Goal: Task Accomplishment & Management: Manage account settings

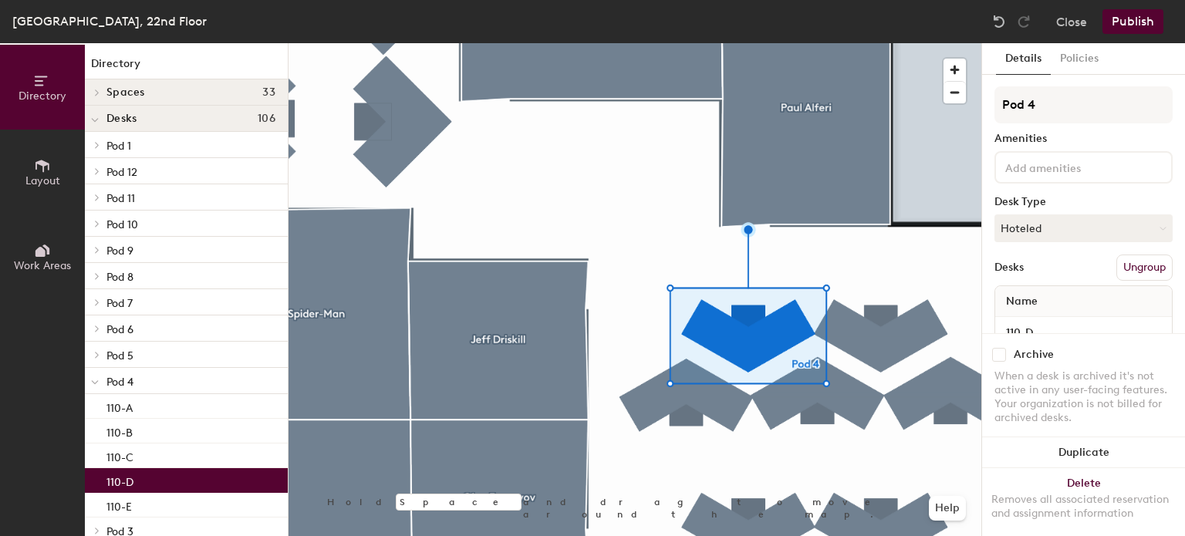
scroll to position [5, 0]
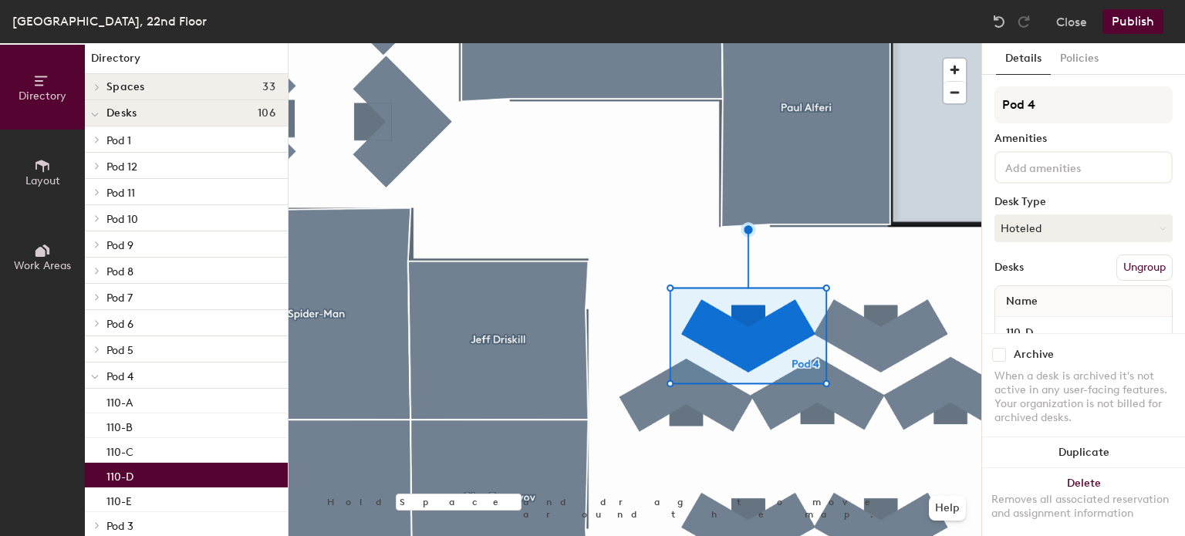
click at [96, 133] on div at bounding box center [95, 139] width 20 height 25
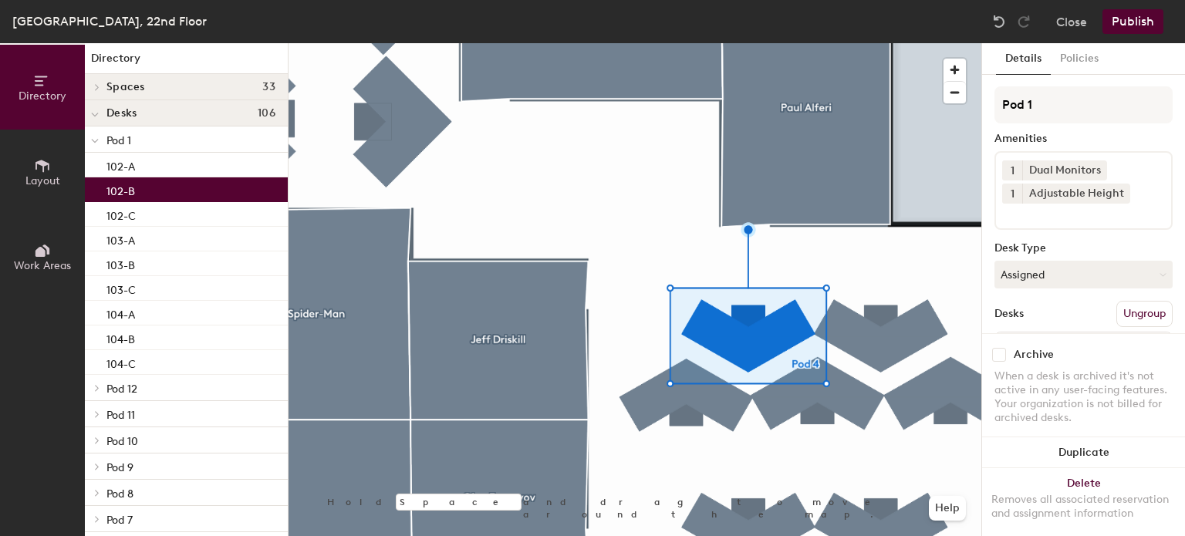
click at [133, 178] on div "102-B" at bounding box center [186, 190] width 203 height 25
click at [127, 162] on p "102-A" at bounding box center [121, 165] width 29 height 18
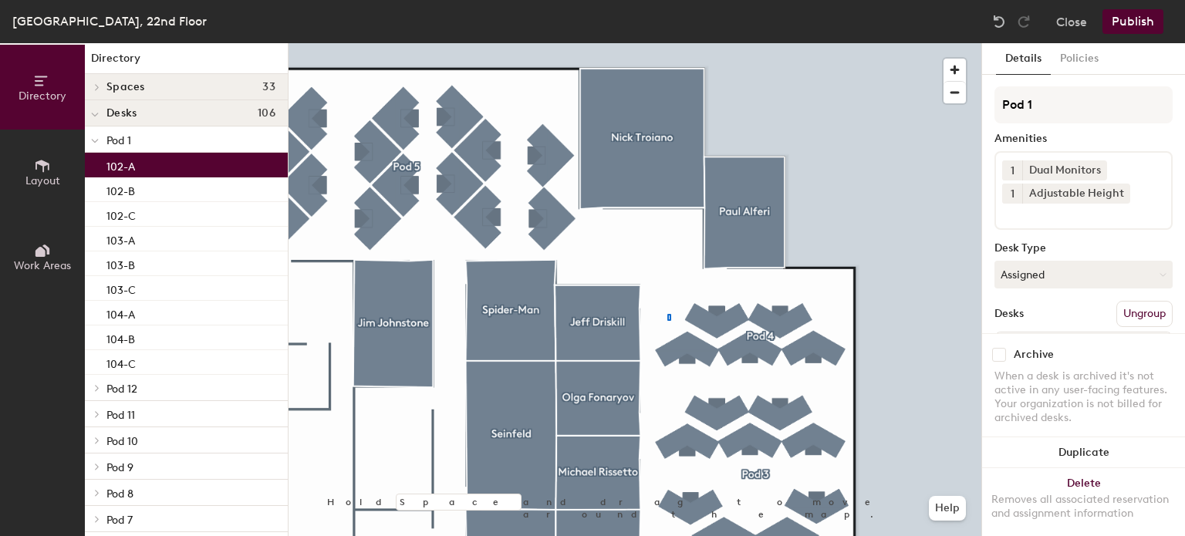
click at [661, 43] on div at bounding box center [635, 43] width 693 height 0
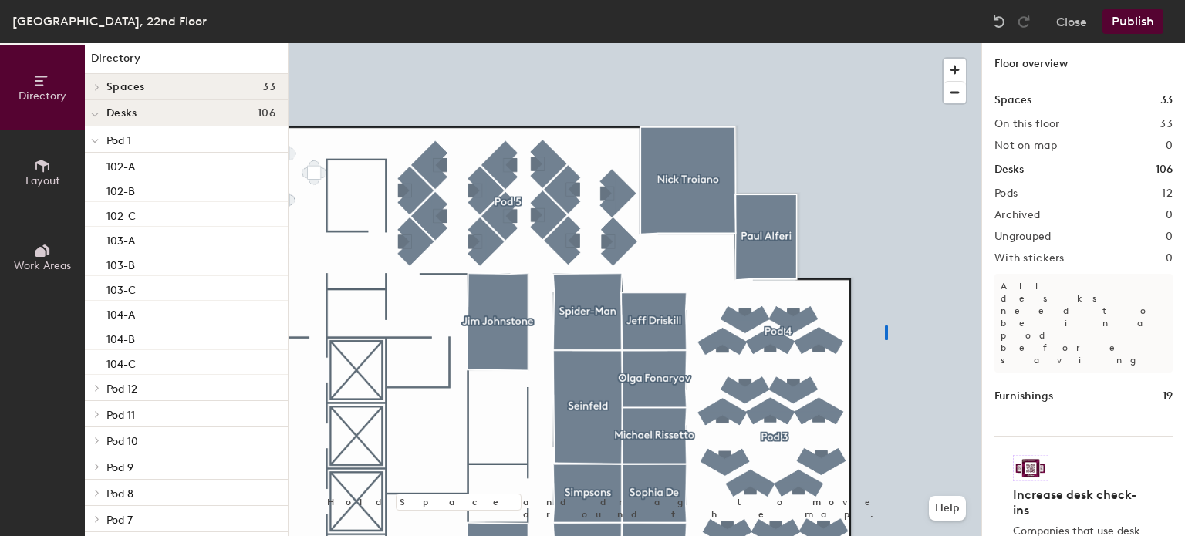
click at [886, 43] on div at bounding box center [635, 43] width 693 height 0
click at [955, 95] on span "button" at bounding box center [955, 93] width 22 height 22
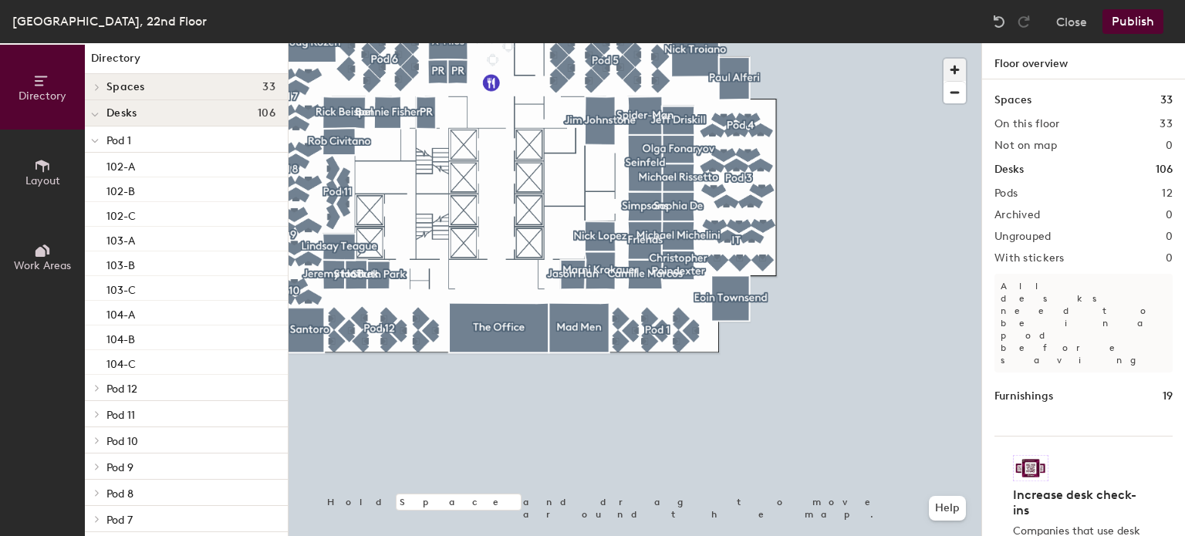
click at [955, 63] on span "button" at bounding box center [955, 70] width 22 height 22
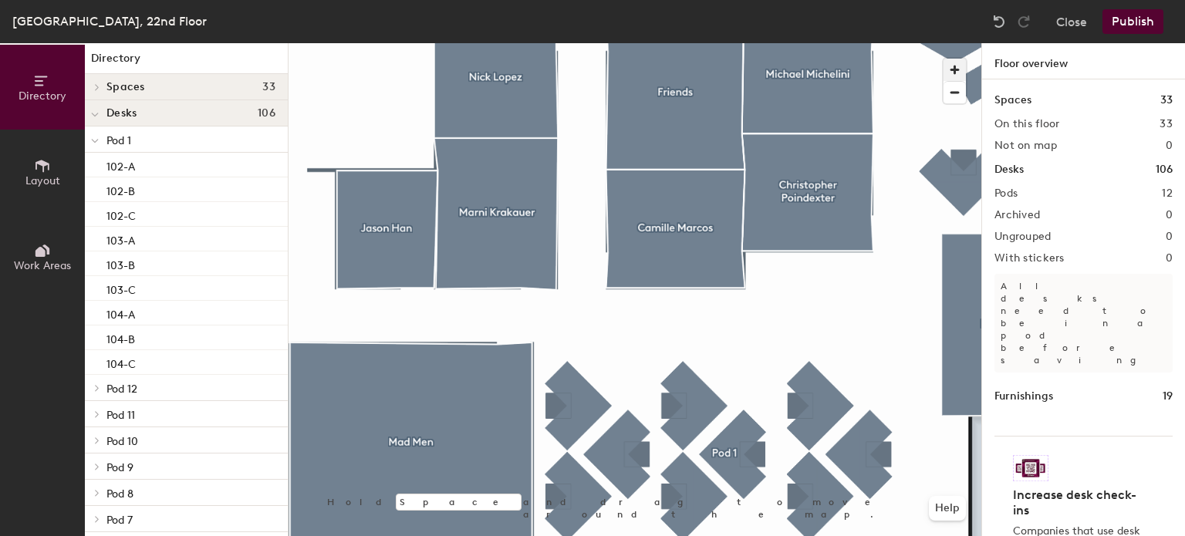
click at [944, 59] on button "button" at bounding box center [955, 70] width 22 height 22
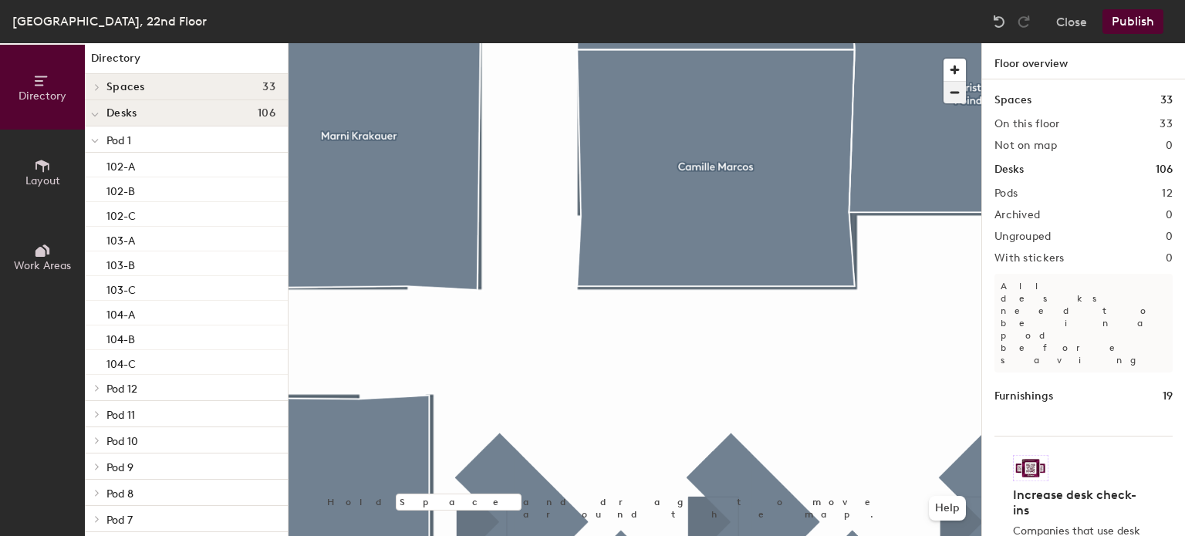
click at [955, 98] on span "button" at bounding box center [955, 93] width 22 height 22
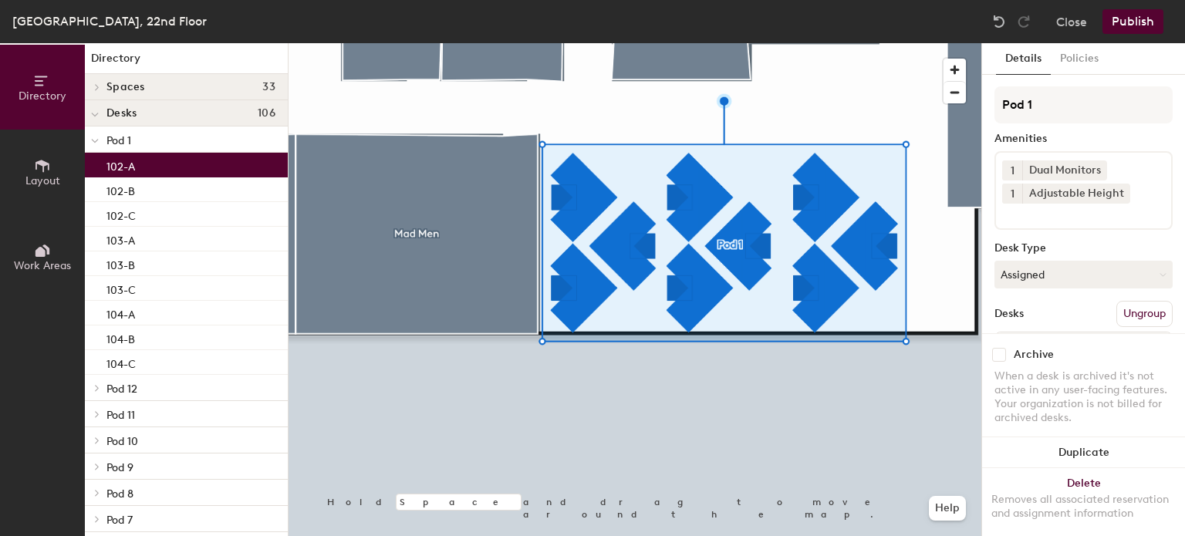
click at [145, 170] on div "102-A" at bounding box center [186, 165] width 203 height 25
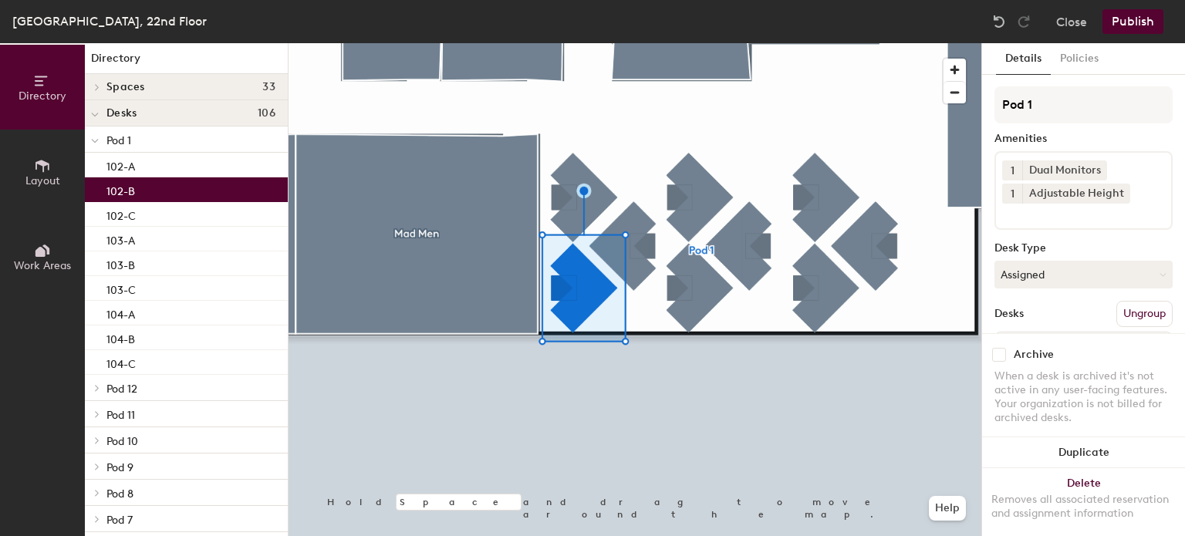
click at [142, 200] on div "102-B" at bounding box center [186, 190] width 203 height 25
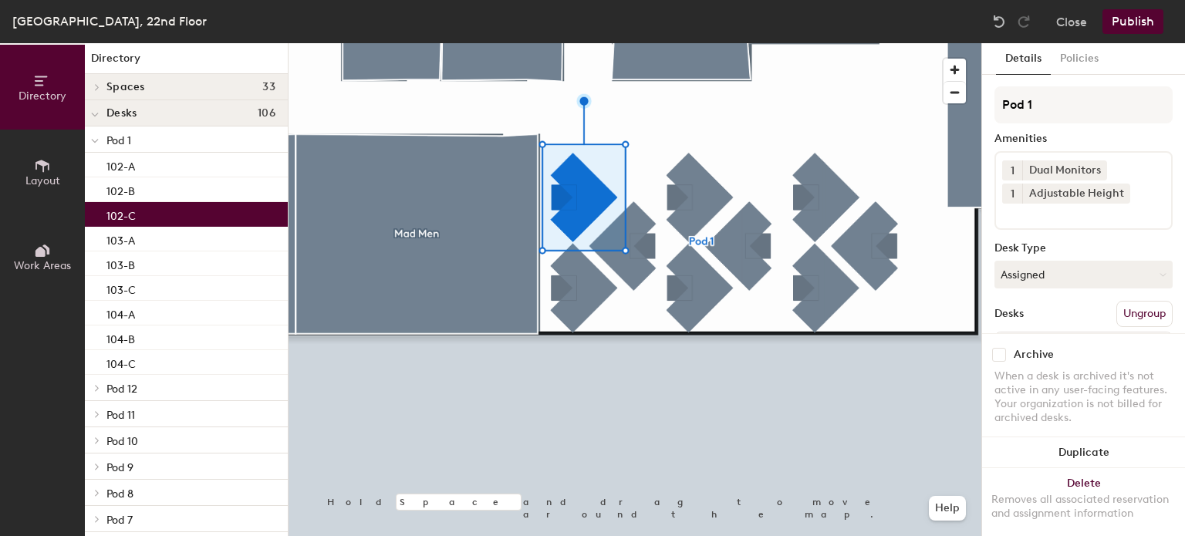
click at [145, 218] on div "102-C" at bounding box center [186, 214] width 203 height 25
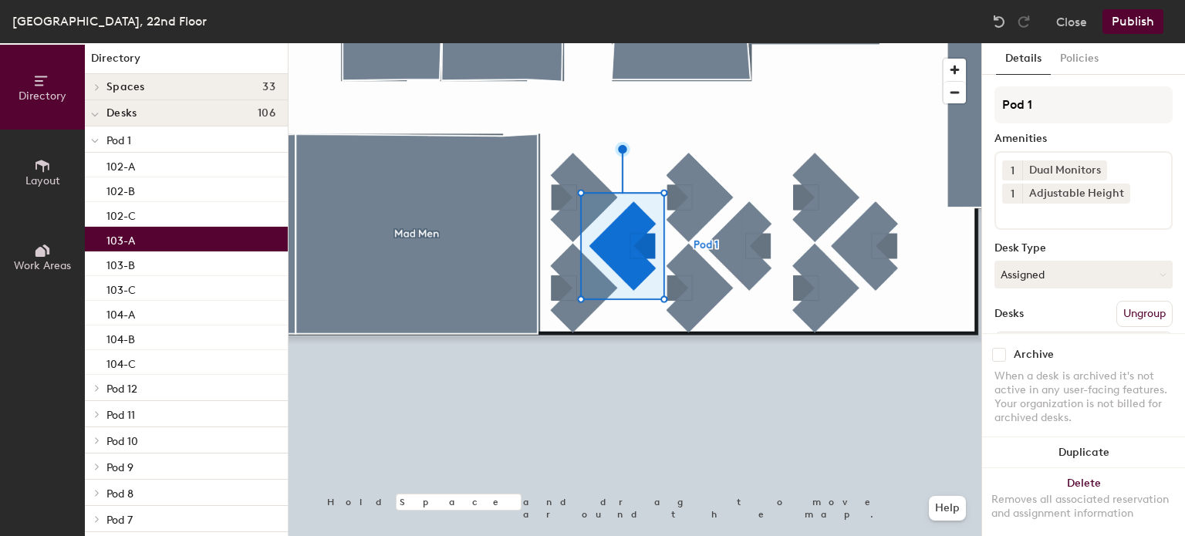
click at [151, 249] on div "103-A" at bounding box center [186, 239] width 203 height 25
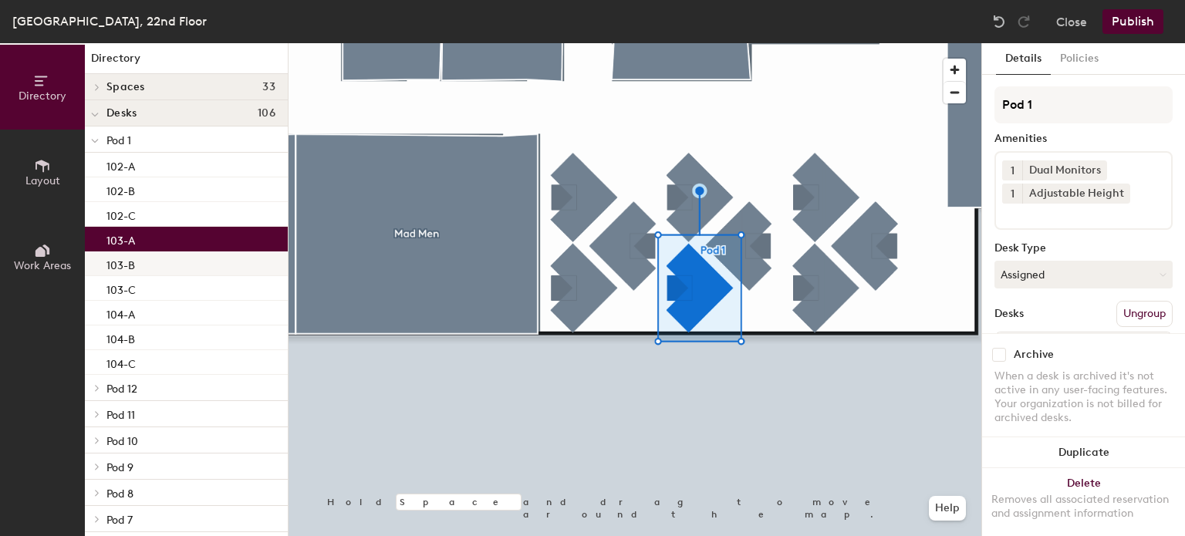
click at [153, 265] on div "103-B" at bounding box center [186, 264] width 203 height 25
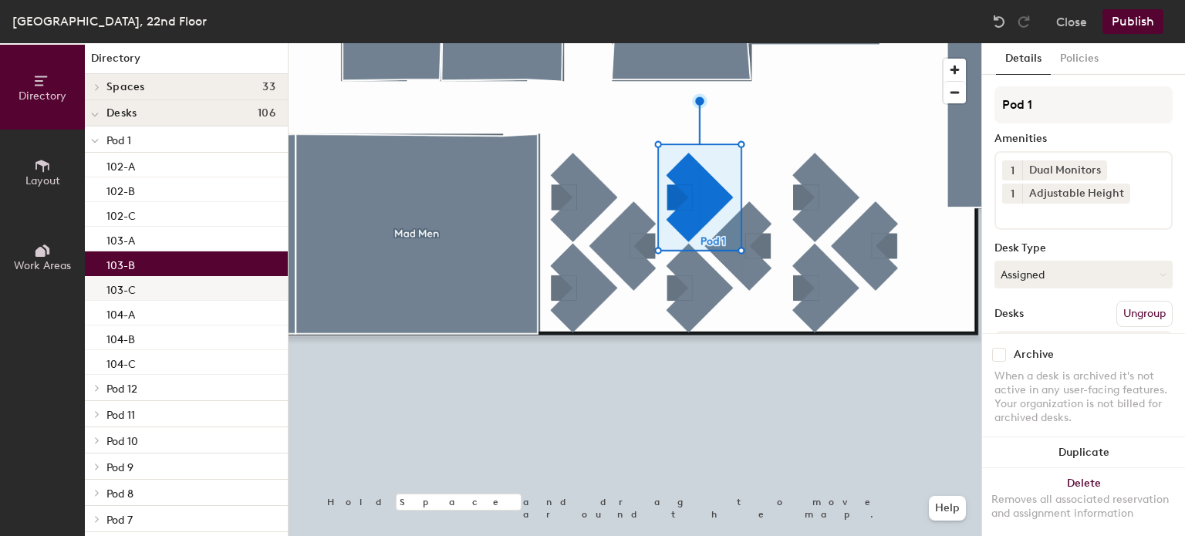
click at [157, 293] on div "103-C" at bounding box center [186, 288] width 203 height 25
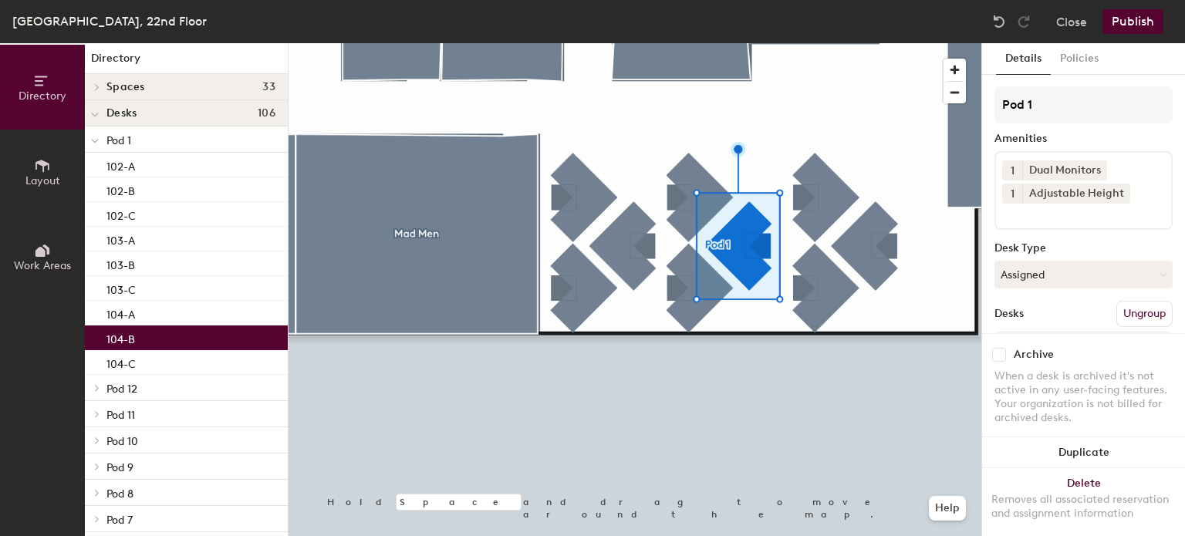
click at [155, 329] on div "104-B" at bounding box center [186, 338] width 203 height 25
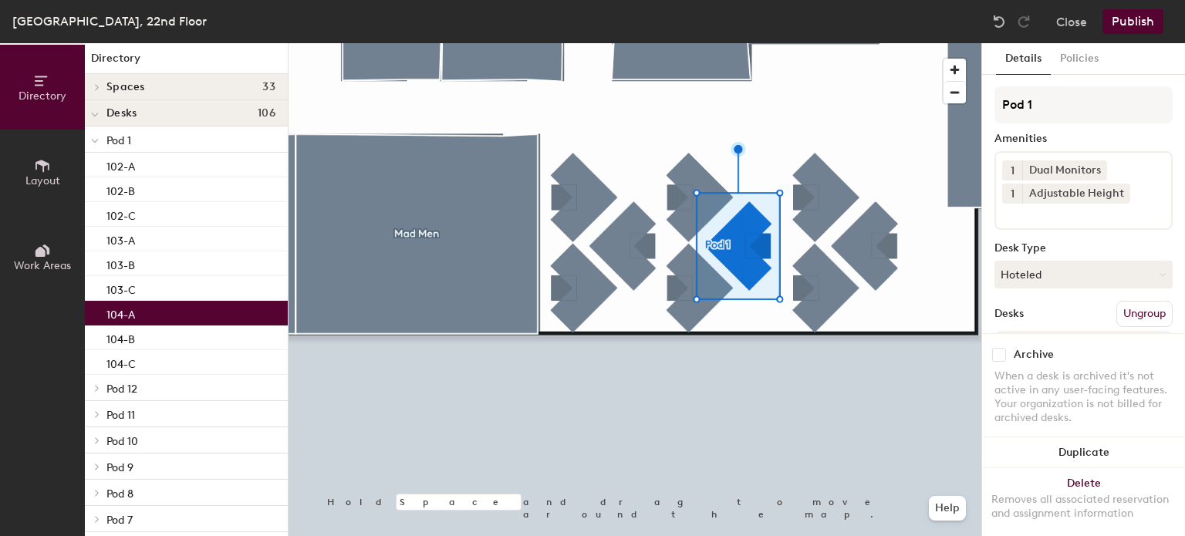
click at [151, 320] on div "104-A" at bounding box center [186, 313] width 203 height 25
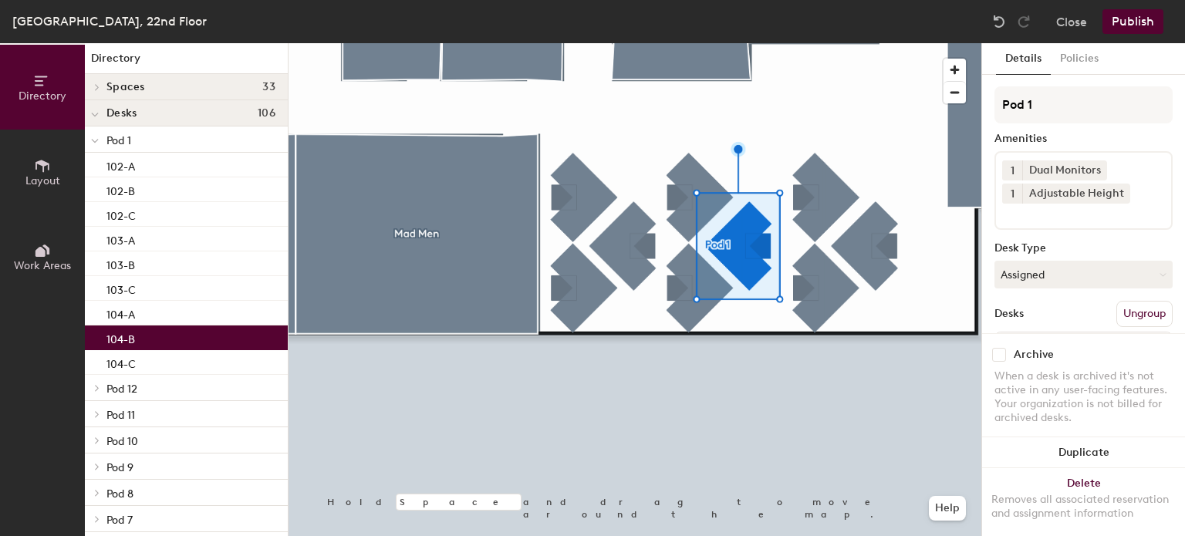
click at [149, 336] on div "104-B" at bounding box center [186, 338] width 203 height 25
click at [149, 363] on div "104-C" at bounding box center [186, 362] width 203 height 25
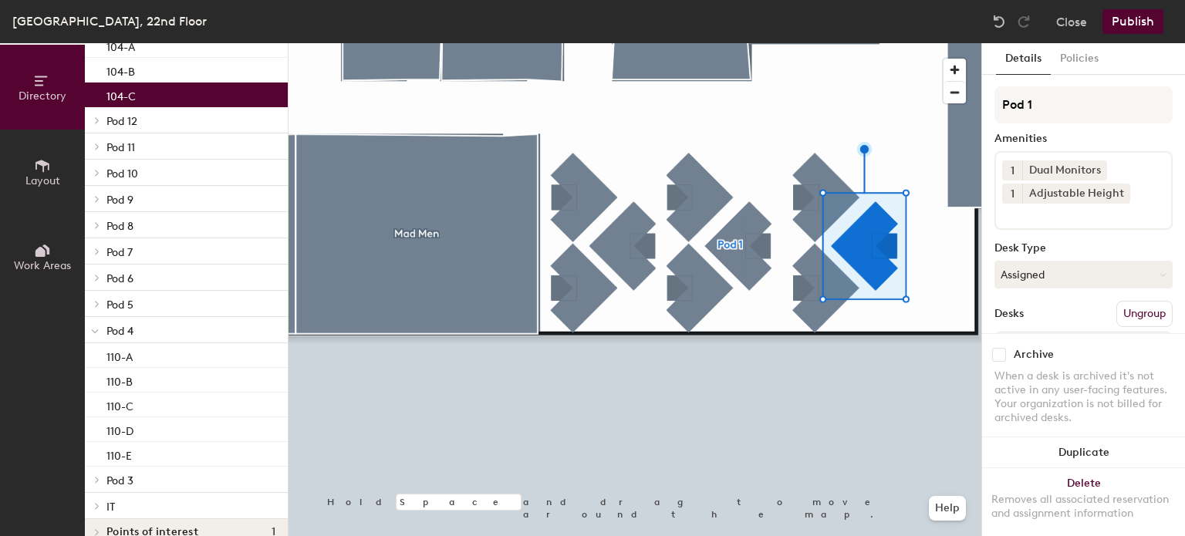
scroll to position [294, 0]
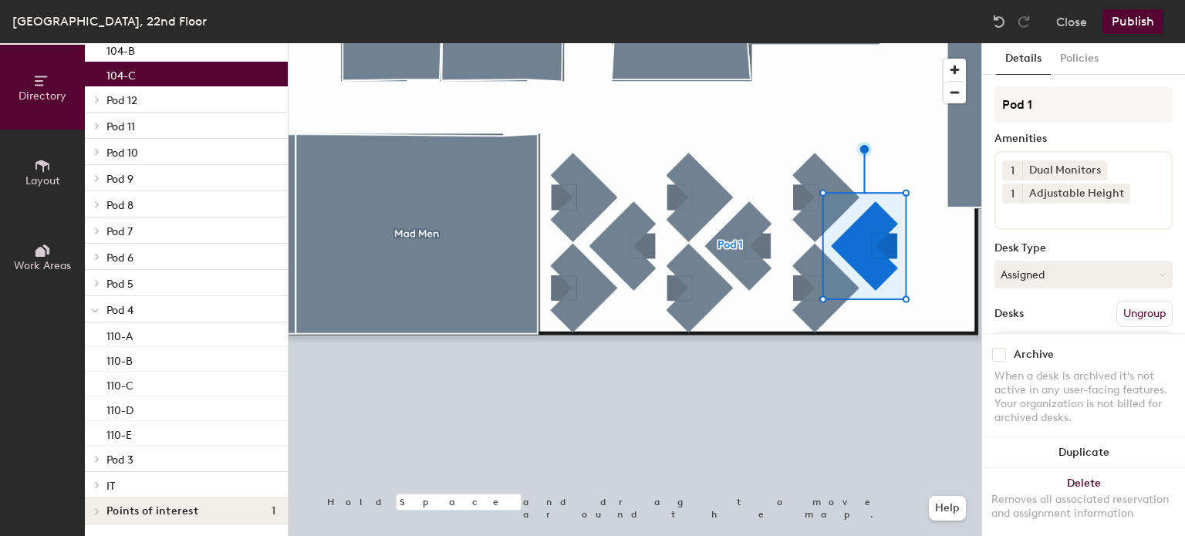
click at [96, 472] on div at bounding box center [95, 484] width 20 height 25
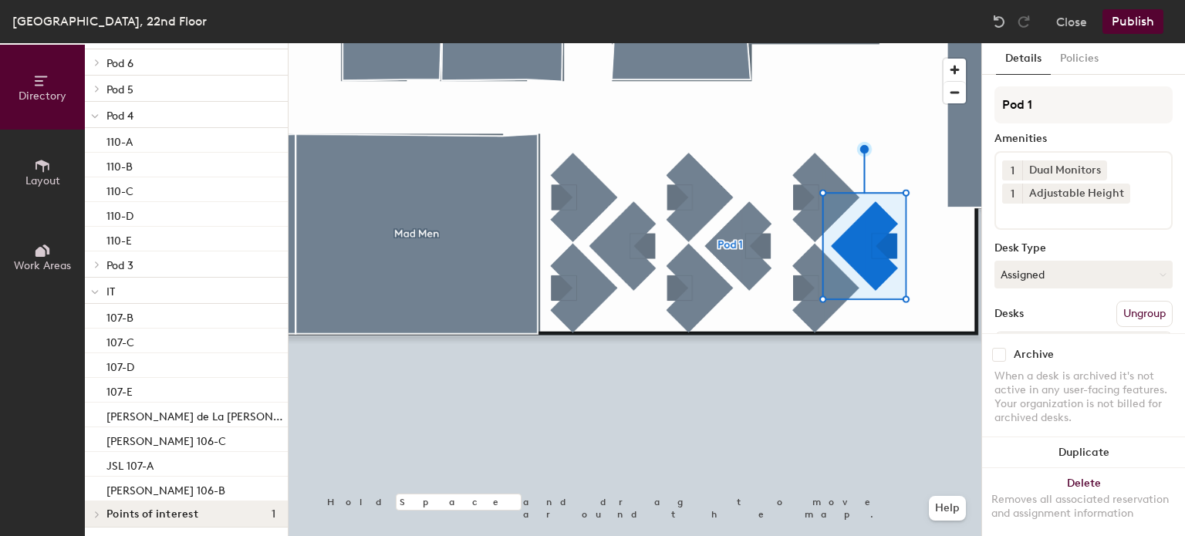
scroll to position [492, 0]
click at [148, 316] on div "107-B" at bounding box center [186, 313] width 203 height 25
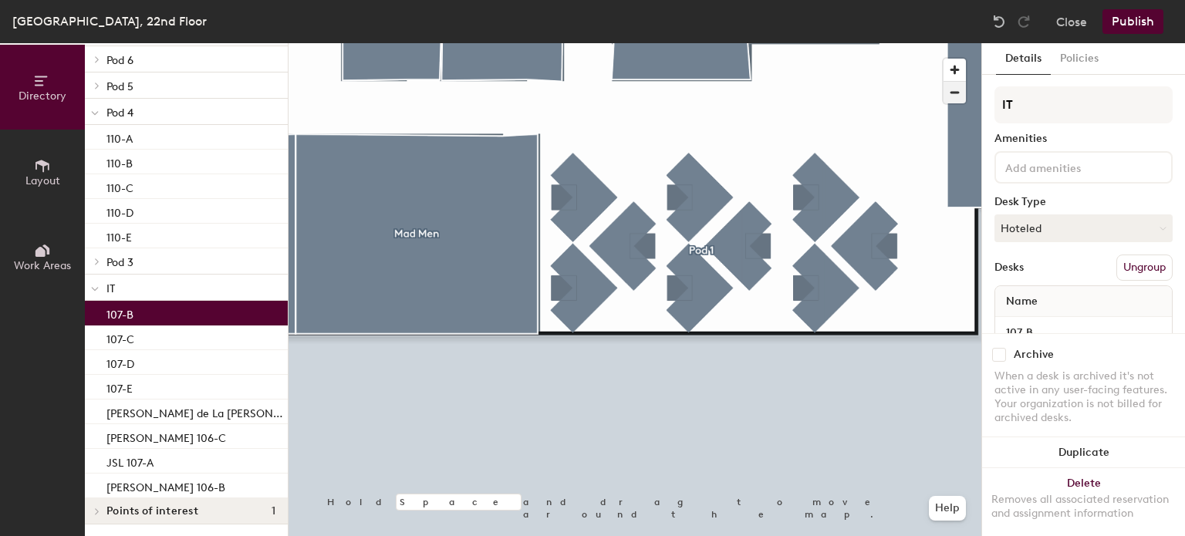
click at [956, 88] on span "button" at bounding box center [955, 93] width 22 height 22
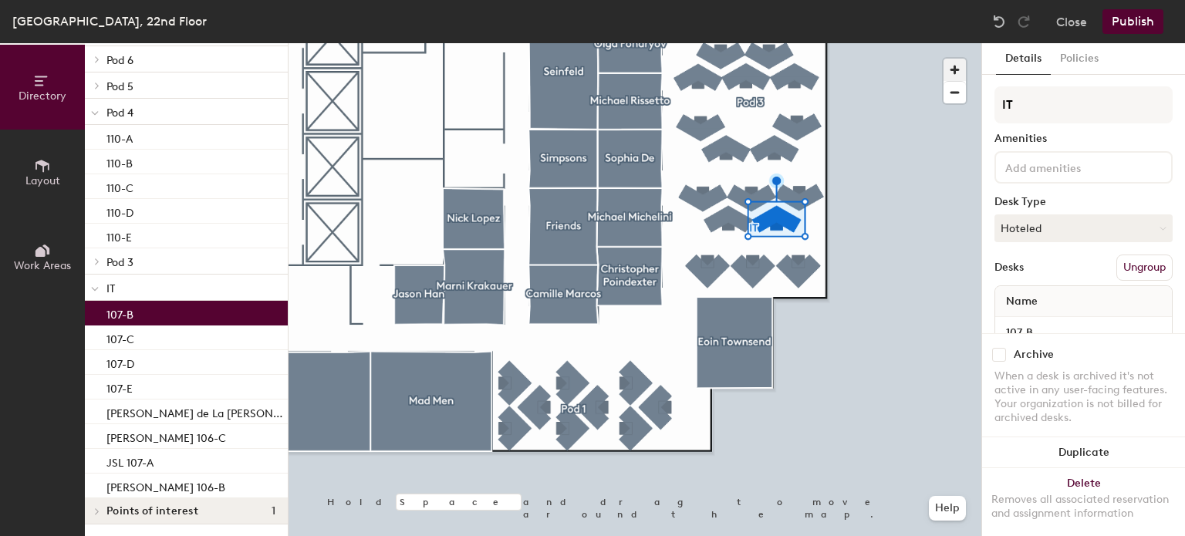
click at [960, 59] on span "button" at bounding box center [955, 70] width 22 height 22
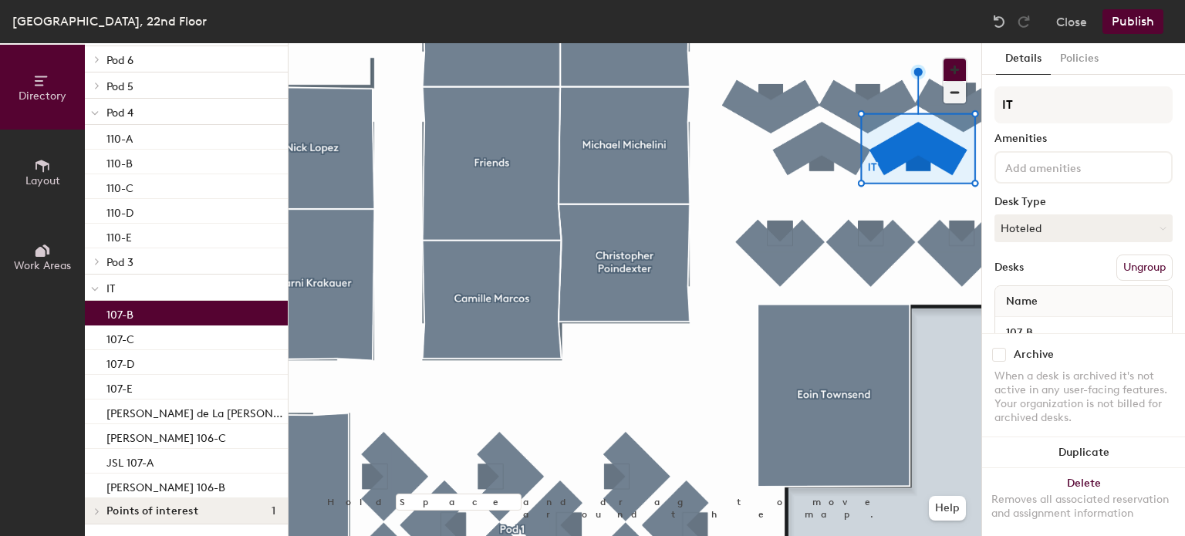
click at [944, 59] on button "button" at bounding box center [955, 70] width 22 height 22
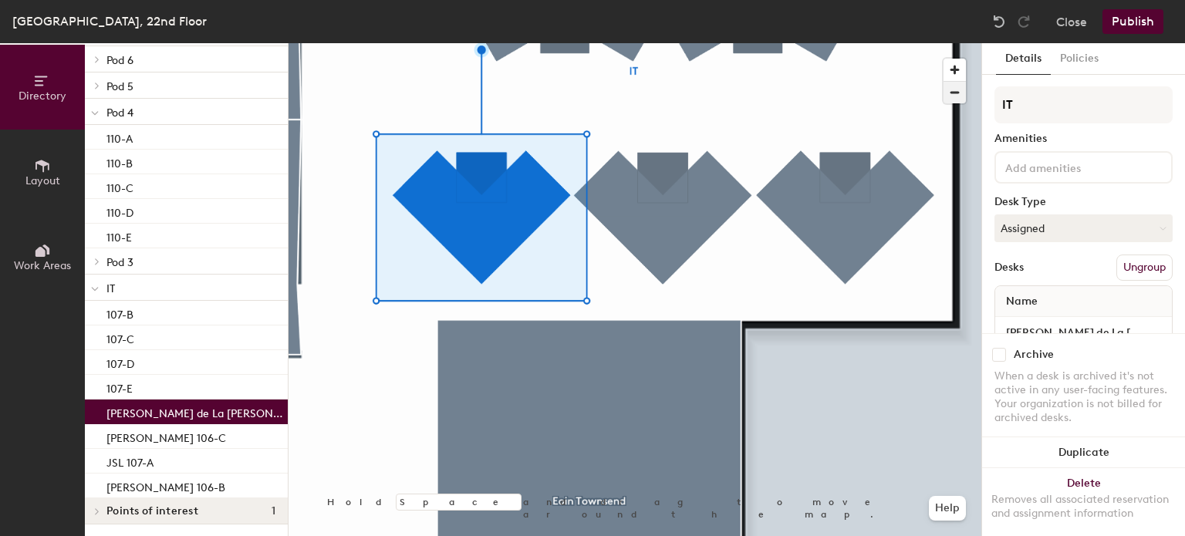
click at [951, 95] on span "button" at bounding box center [955, 93] width 22 height 22
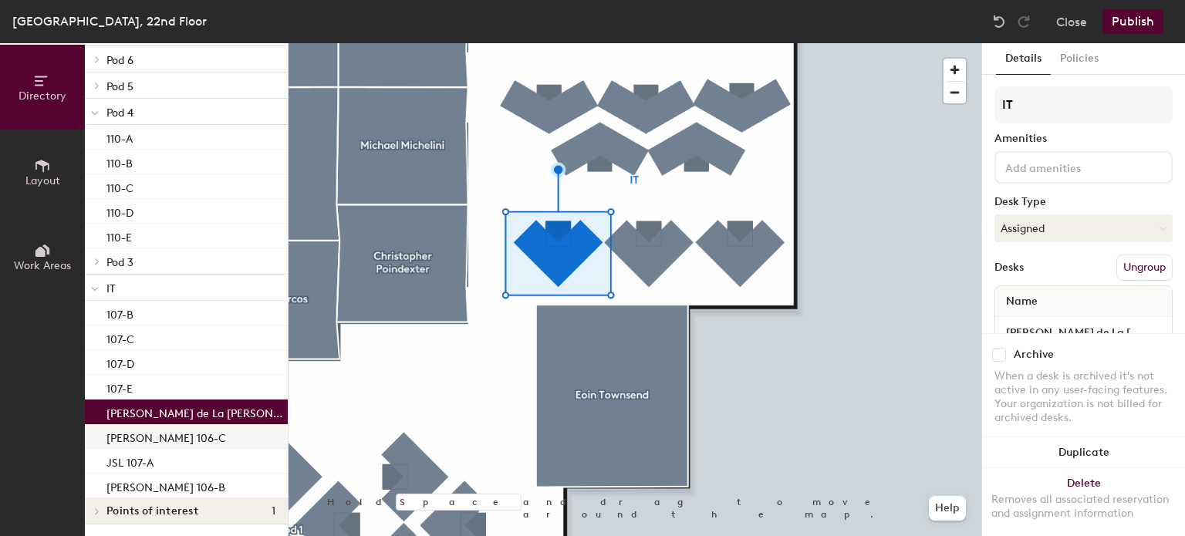
click at [178, 440] on p "Darren MacGilvary 106-C" at bounding box center [167, 437] width 120 height 18
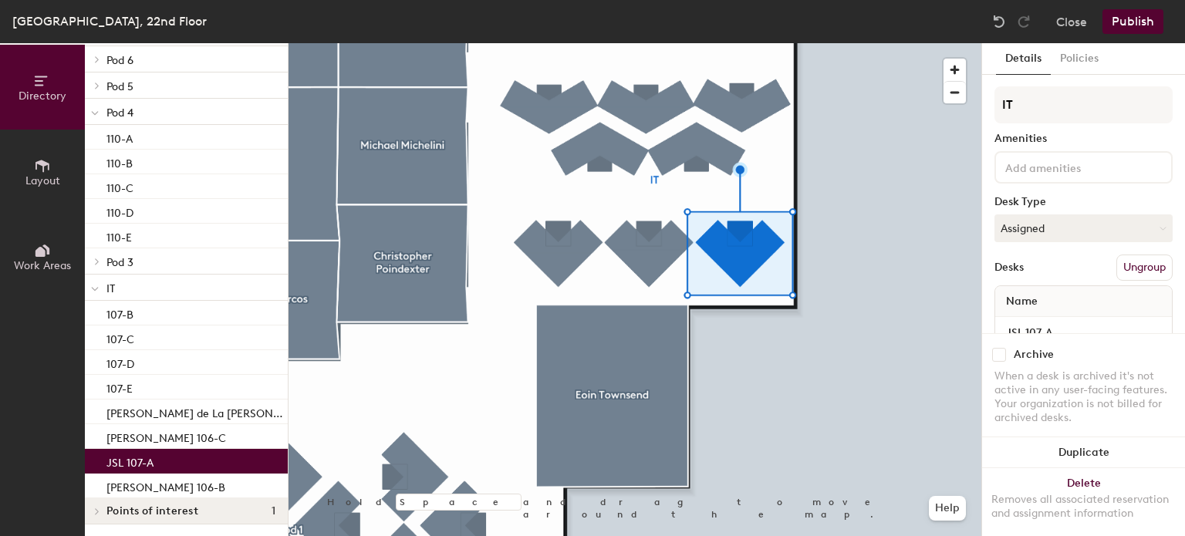
click at [182, 456] on div "JSL 107-A" at bounding box center [186, 461] width 203 height 25
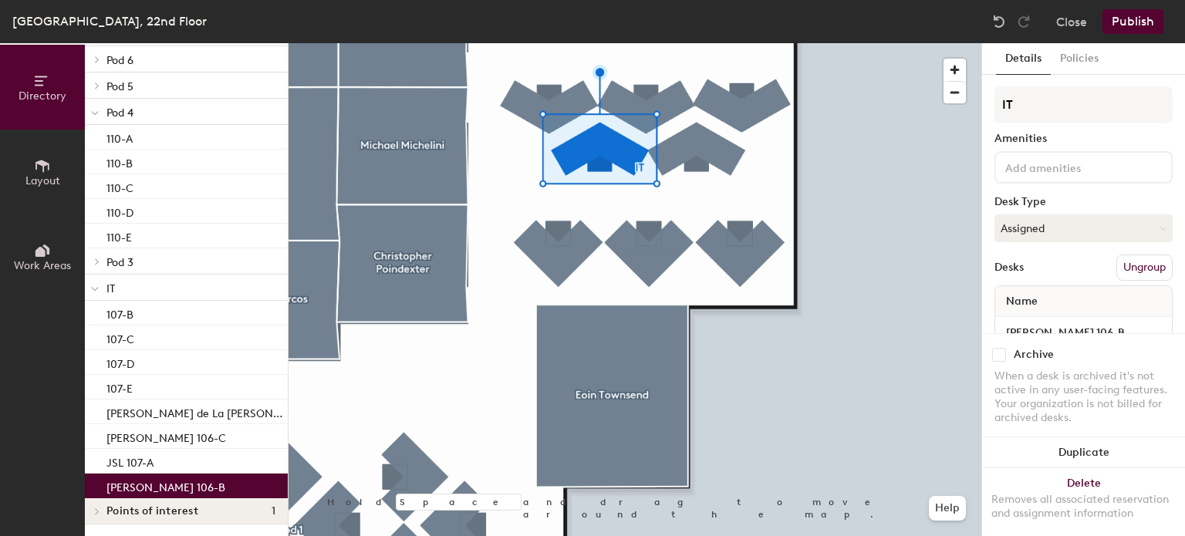
click at [191, 488] on p "Ralph Mercado 106-B" at bounding box center [166, 486] width 119 height 18
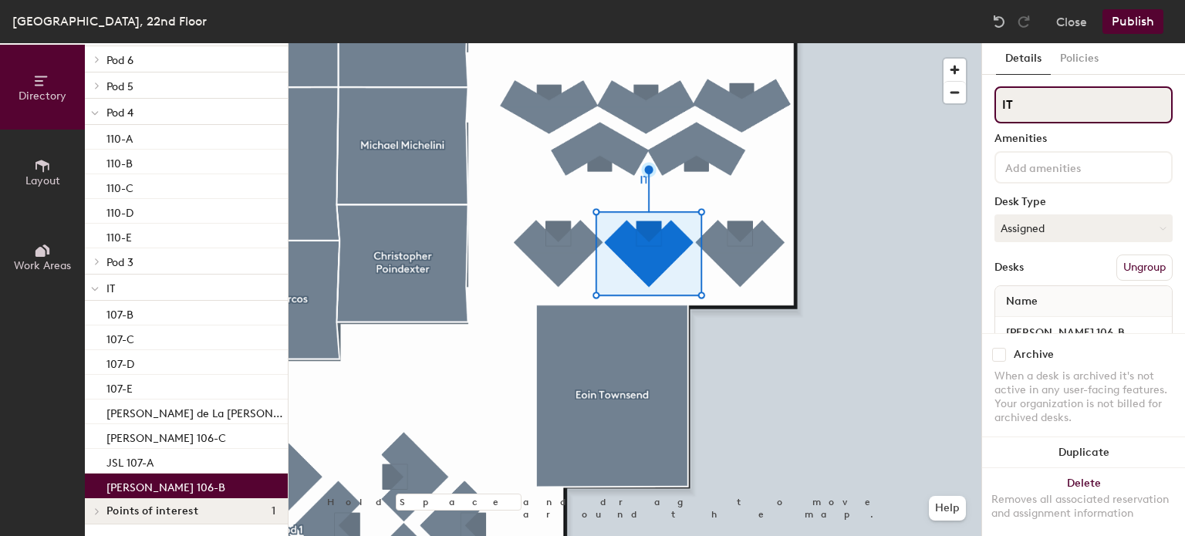
click at [1030, 110] on input "IT" at bounding box center [1084, 104] width 178 height 37
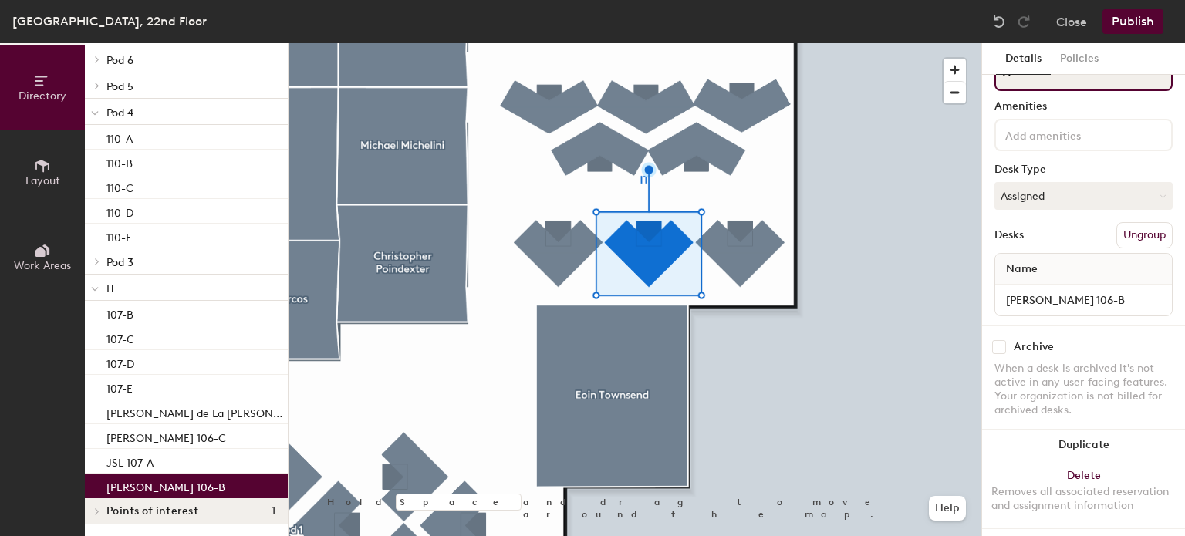
scroll to position [49, 0]
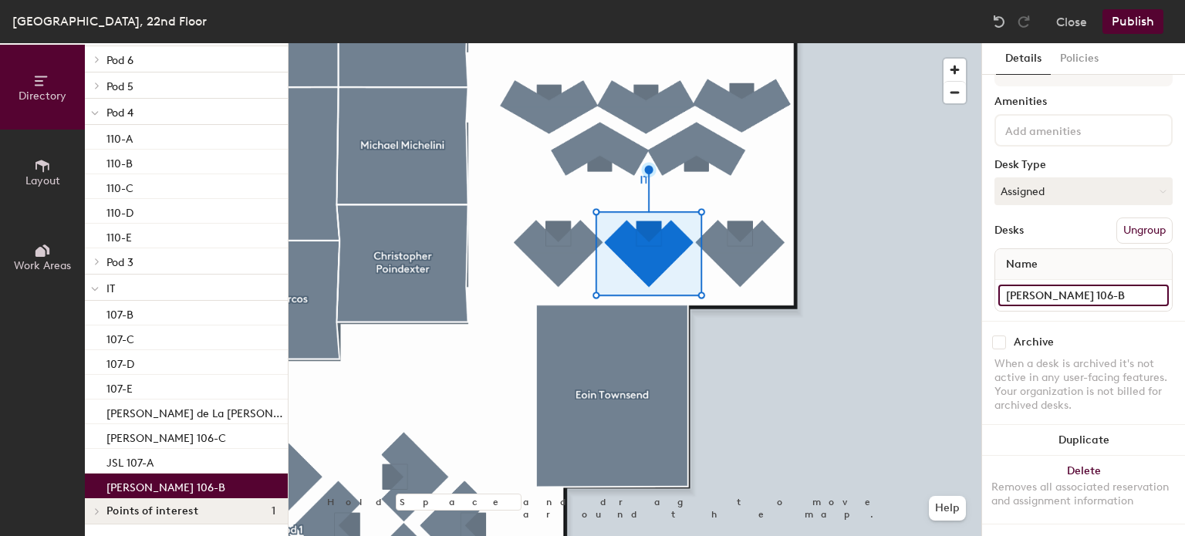
click at [1084, 285] on input "Ralph Mercado 106-B" at bounding box center [1084, 296] width 171 height 22
click at [1089, 285] on input "Ralph Mercado 106-B" at bounding box center [1084, 296] width 171 height 22
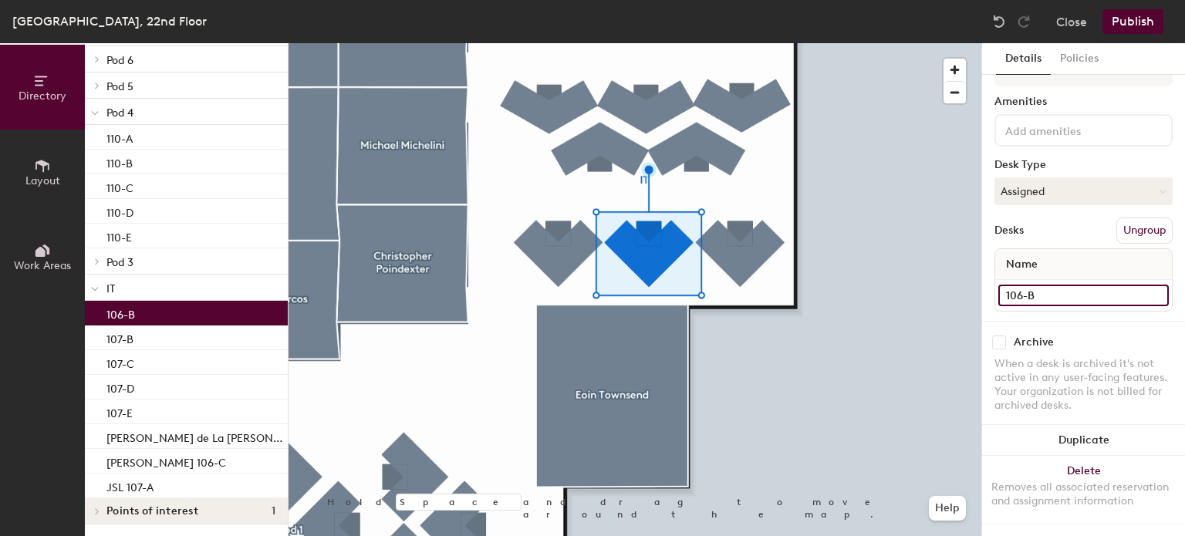
type input "106-B"
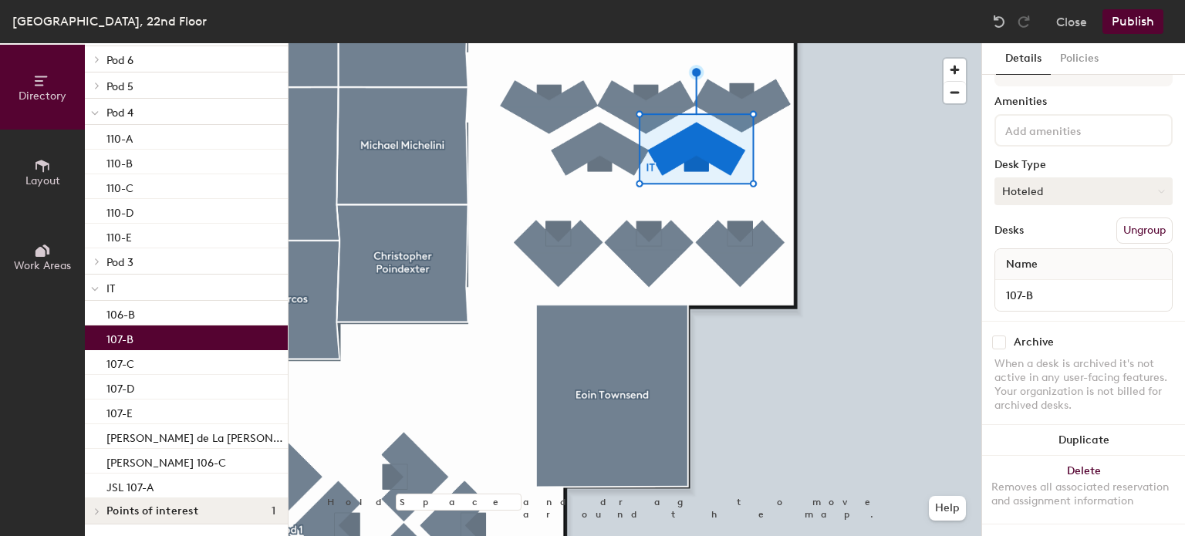
click at [1053, 181] on button "Hoteled" at bounding box center [1084, 192] width 178 height 28
click at [1041, 274] on div "Hoteled" at bounding box center [1073, 285] width 154 height 23
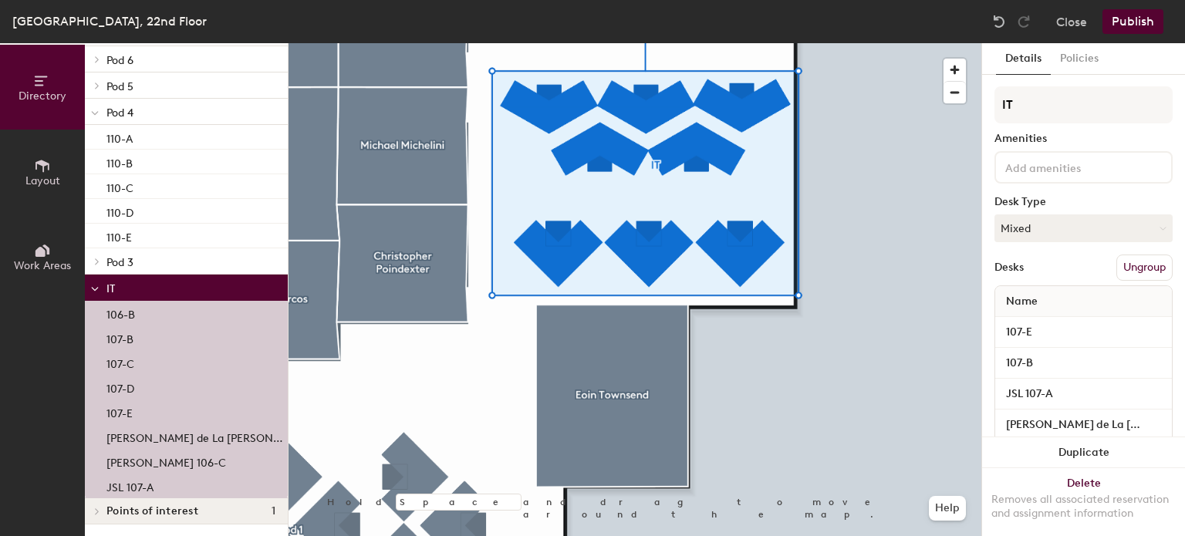
click at [127, 341] on p "107-B" at bounding box center [120, 338] width 27 height 18
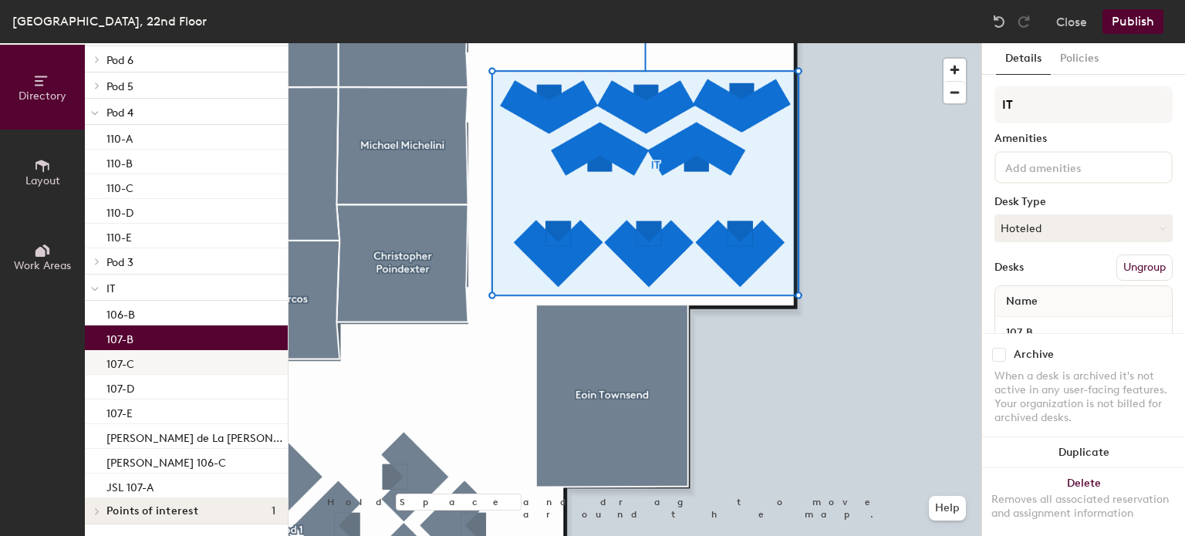
click at [142, 369] on div "107-C" at bounding box center [186, 362] width 203 height 25
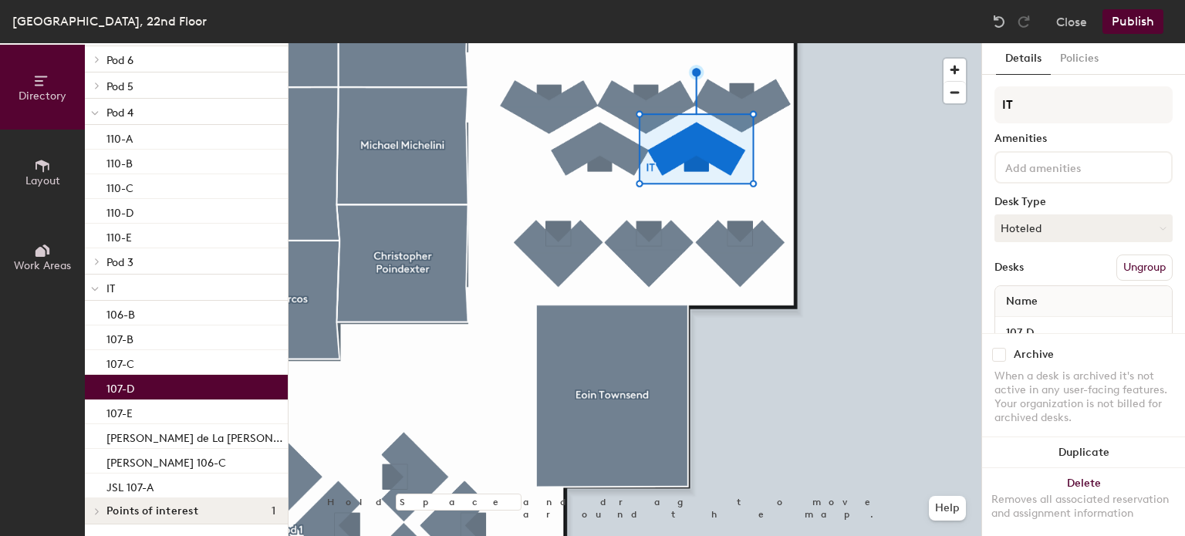
click at [153, 397] on div "107-D" at bounding box center [186, 387] width 203 height 25
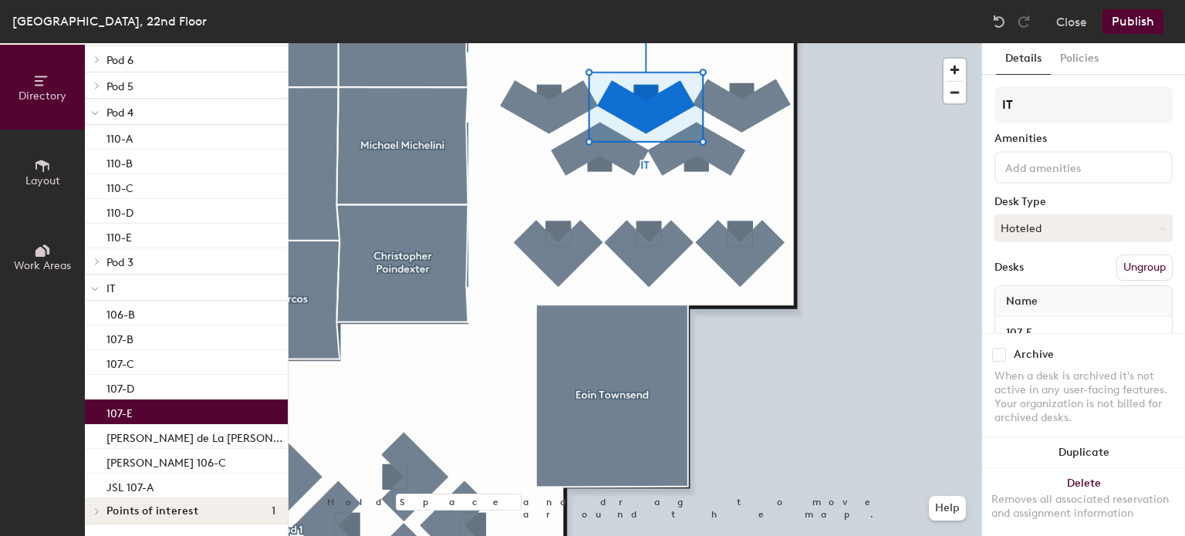
click at [159, 408] on div "107-E" at bounding box center [186, 412] width 203 height 25
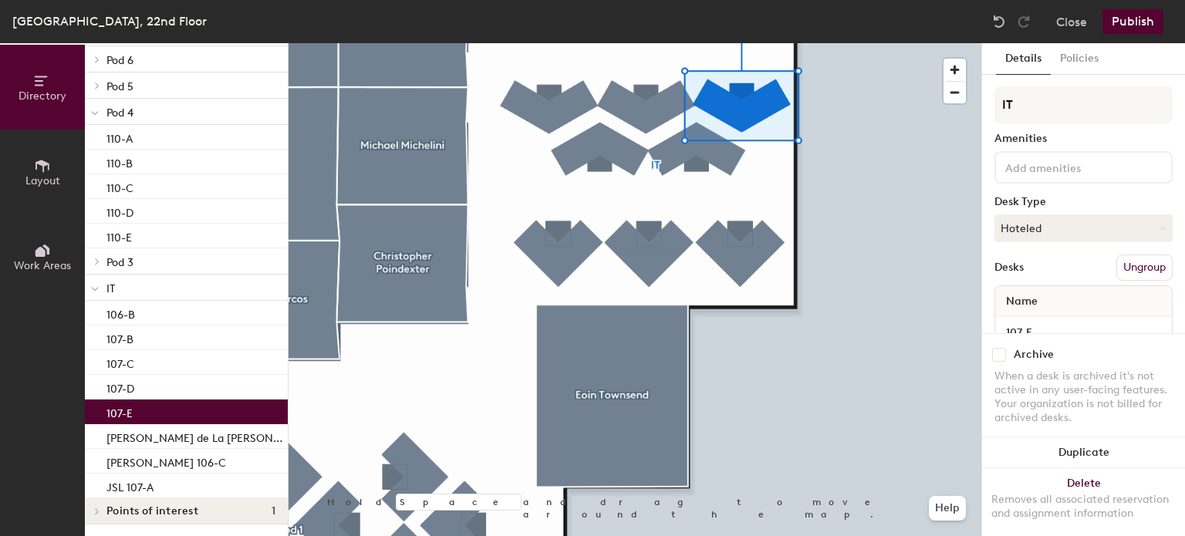
click at [99, 289] on span at bounding box center [95, 288] width 8 height 13
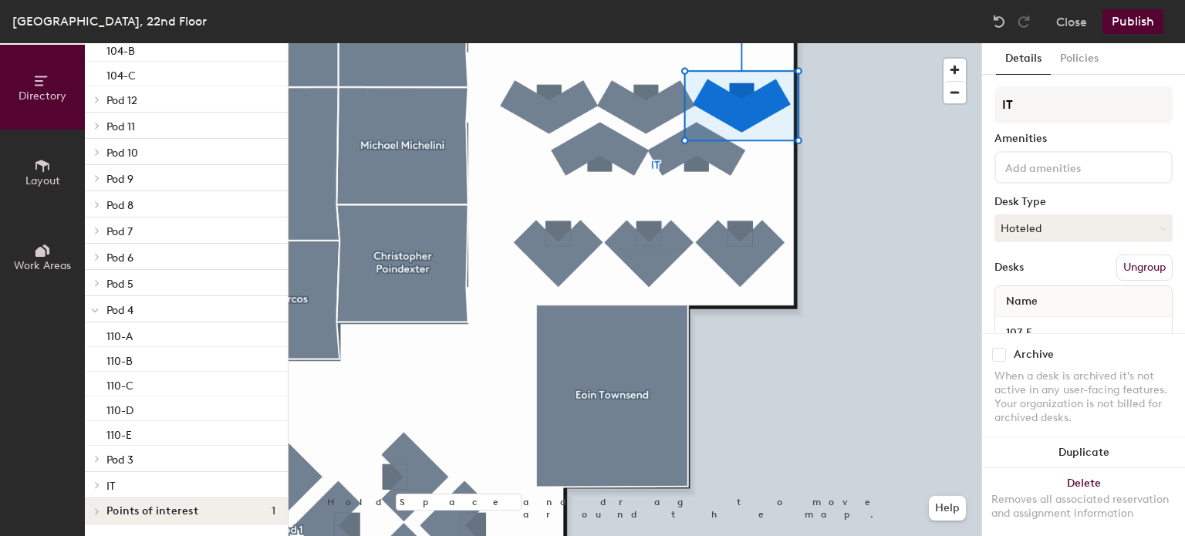
click at [103, 455] on div at bounding box center [96, 459] width 17 height 8
click at [142, 262] on div "108-A" at bounding box center [186, 263] width 203 height 25
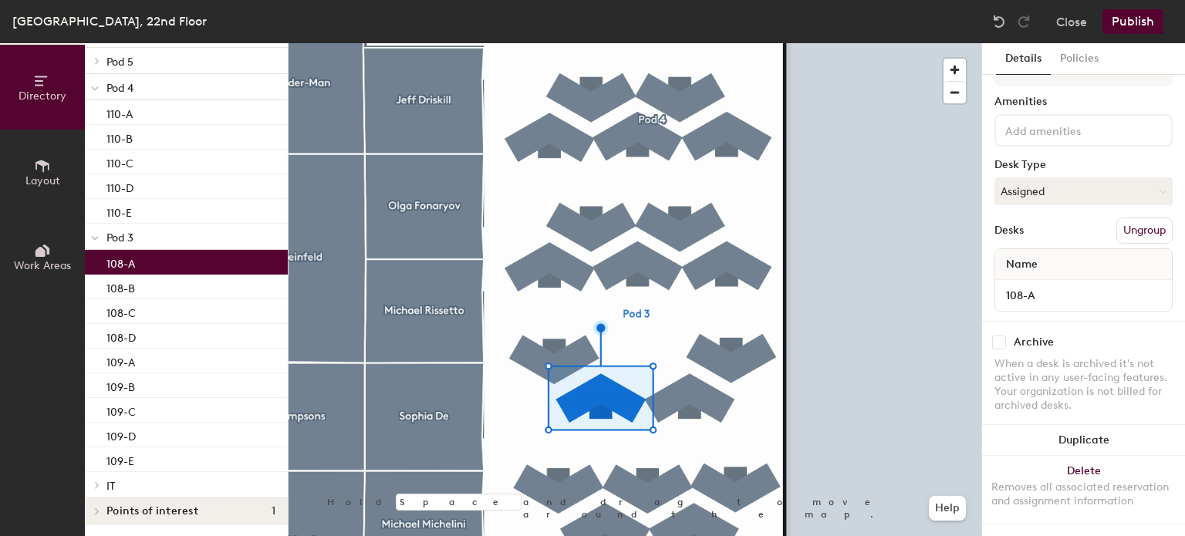
scroll to position [49, 0]
click at [1091, 178] on button "Assigned" at bounding box center [1084, 192] width 178 height 28
click at [1029, 274] on div "Hoteled" at bounding box center [1073, 285] width 154 height 23
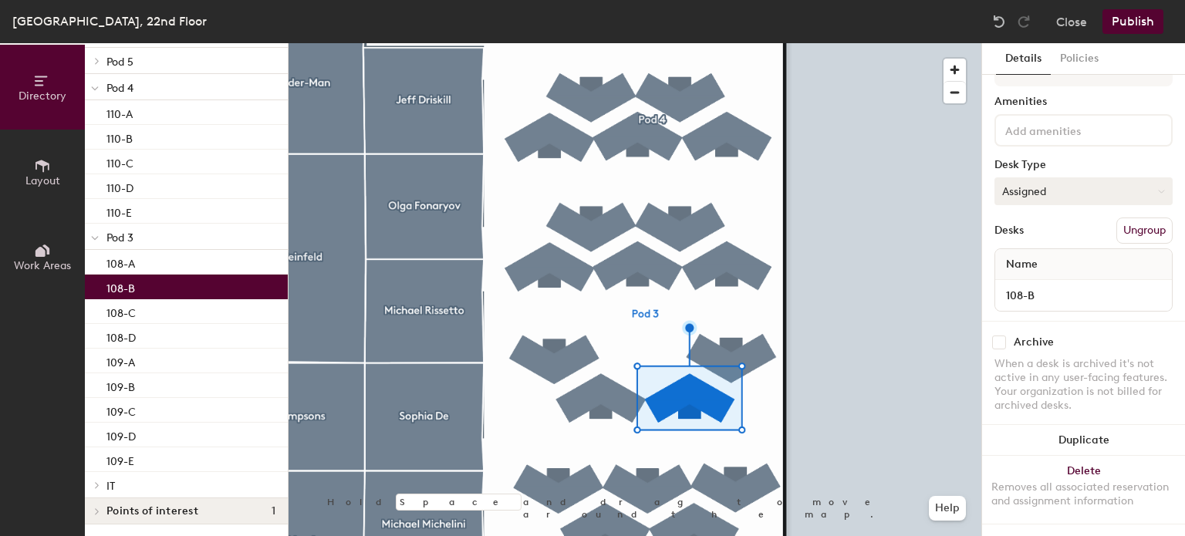
click at [1054, 181] on button "Assigned" at bounding box center [1084, 192] width 178 height 28
click at [1040, 274] on div "Hoteled" at bounding box center [1073, 285] width 154 height 23
click at [739, 43] on div at bounding box center [635, 43] width 693 height 0
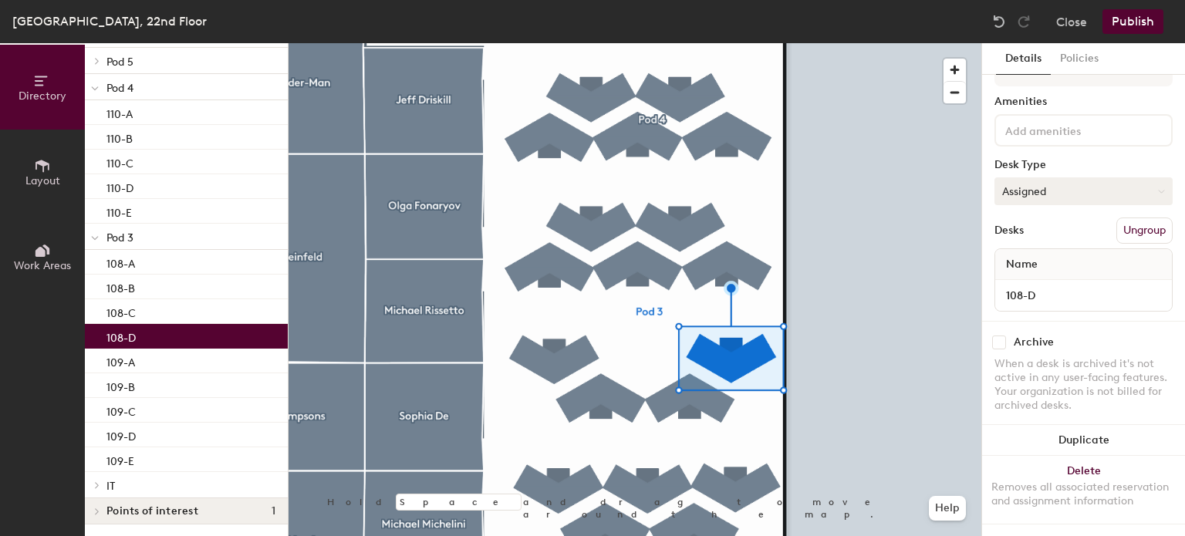
click at [1077, 184] on button "Assigned" at bounding box center [1084, 192] width 178 height 28
click at [1036, 274] on div "Hoteled" at bounding box center [1073, 285] width 154 height 23
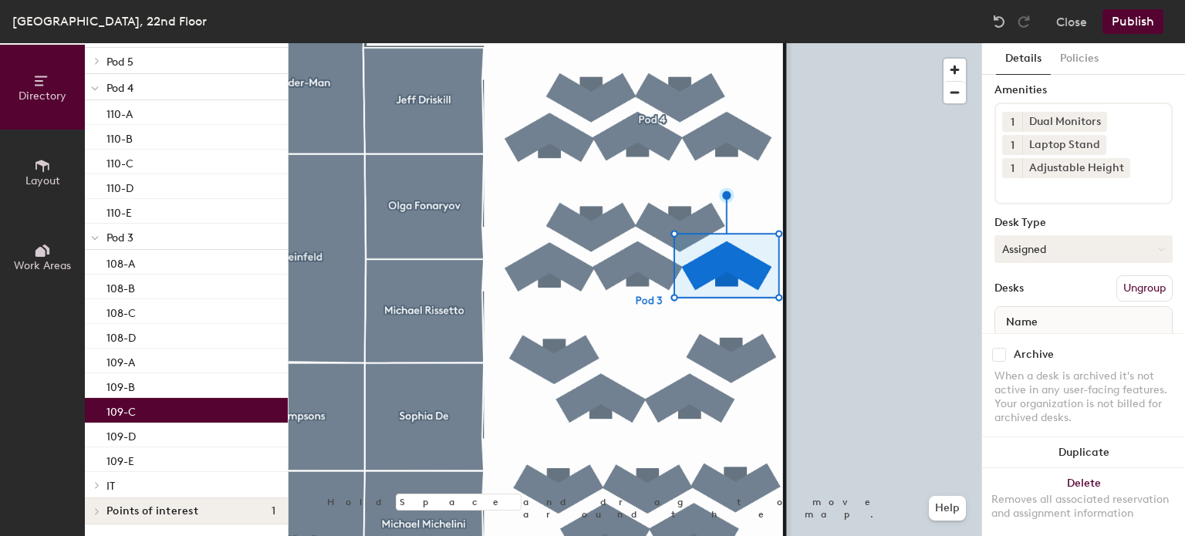
click at [1042, 251] on button "Assigned" at bounding box center [1084, 249] width 178 height 28
click at [1039, 341] on div "Hoteled" at bounding box center [1073, 343] width 154 height 23
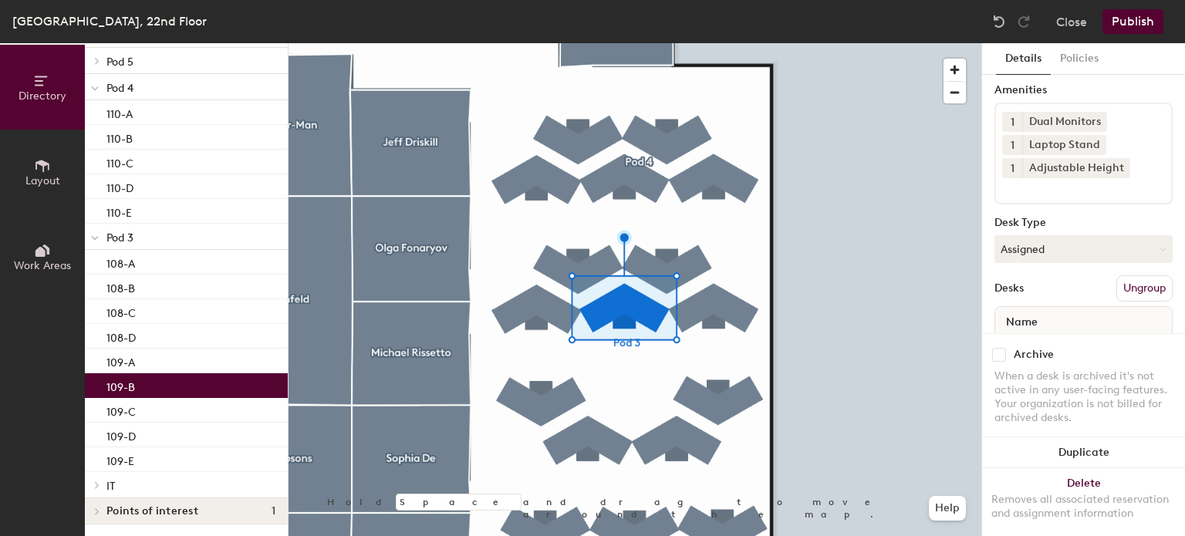
click at [734, 43] on div at bounding box center [635, 43] width 693 height 0
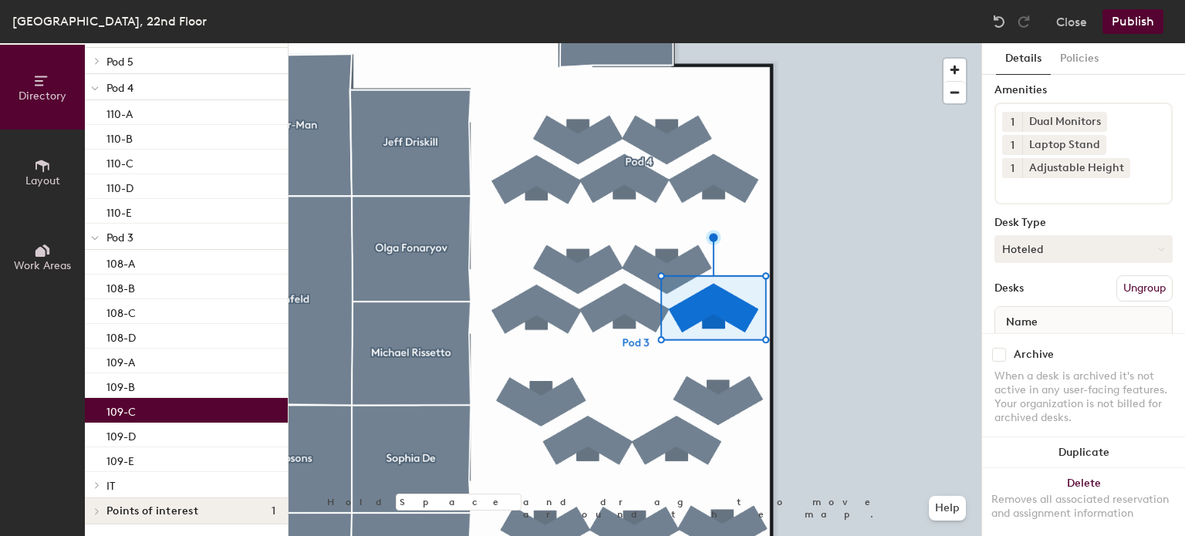
click at [1033, 243] on button "Hoteled" at bounding box center [1084, 249] width 178 height 28
click at [1034, 296] on div "Assigned" at bounding box center [1073, 297] width 154 height 23
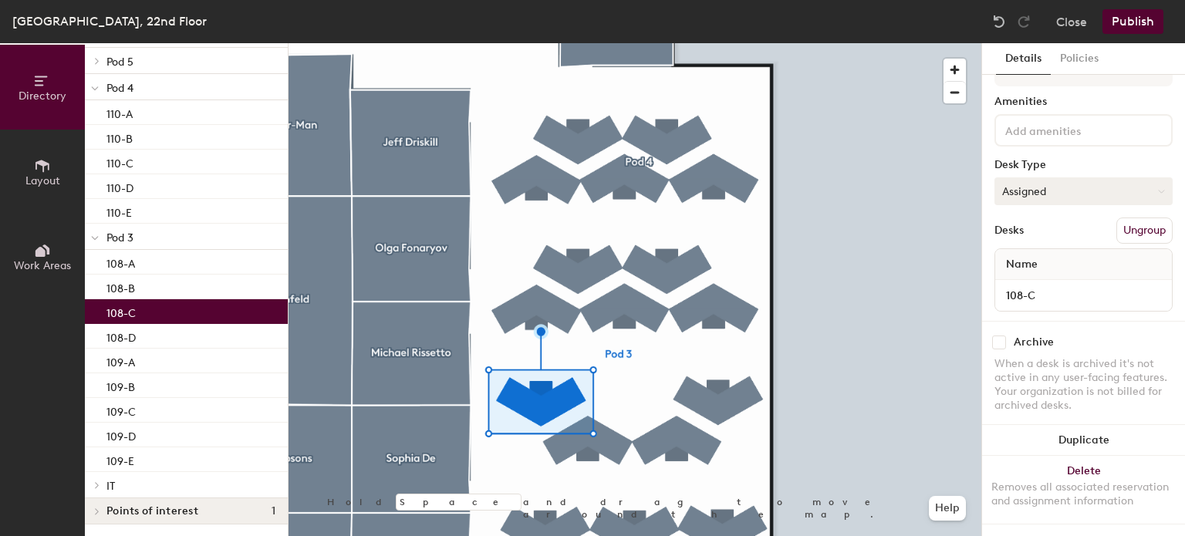
click at [1097, 178] on button "Assigned" at bounding box center [1084, 192] width 178 height 28
click at [1032, 274] on div "Hoteled" at bounding box center [1073, 285] width 154 height 23
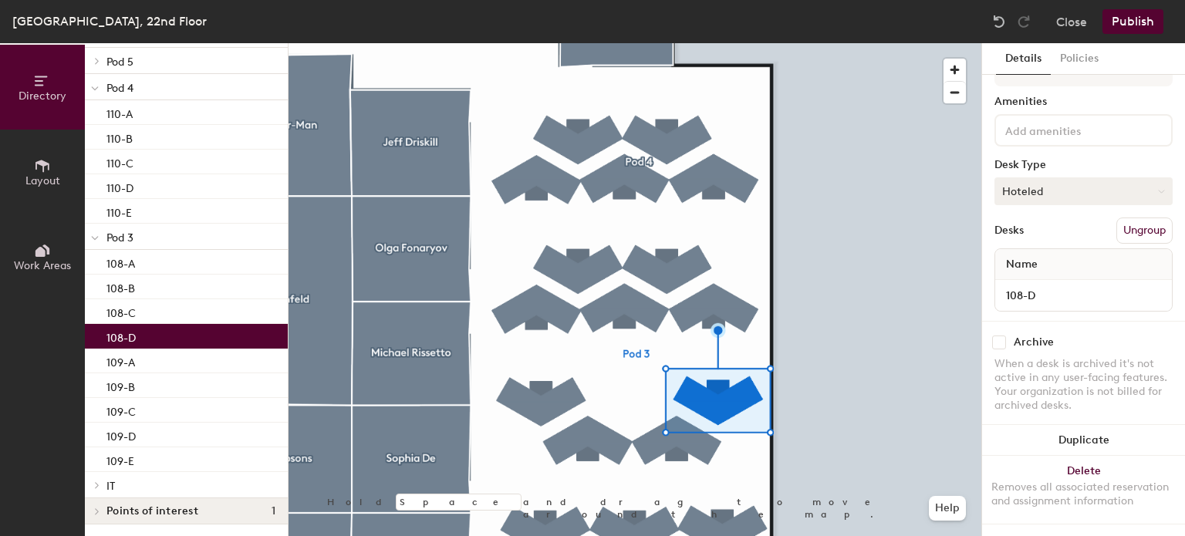
click at [1021, 178] on button "Hoteled" at bounding box center [1084, 192] width 178 height 28
click at [1020, 228] on div "Assigned" at bounding box center [1073, 239] width 154 height 23
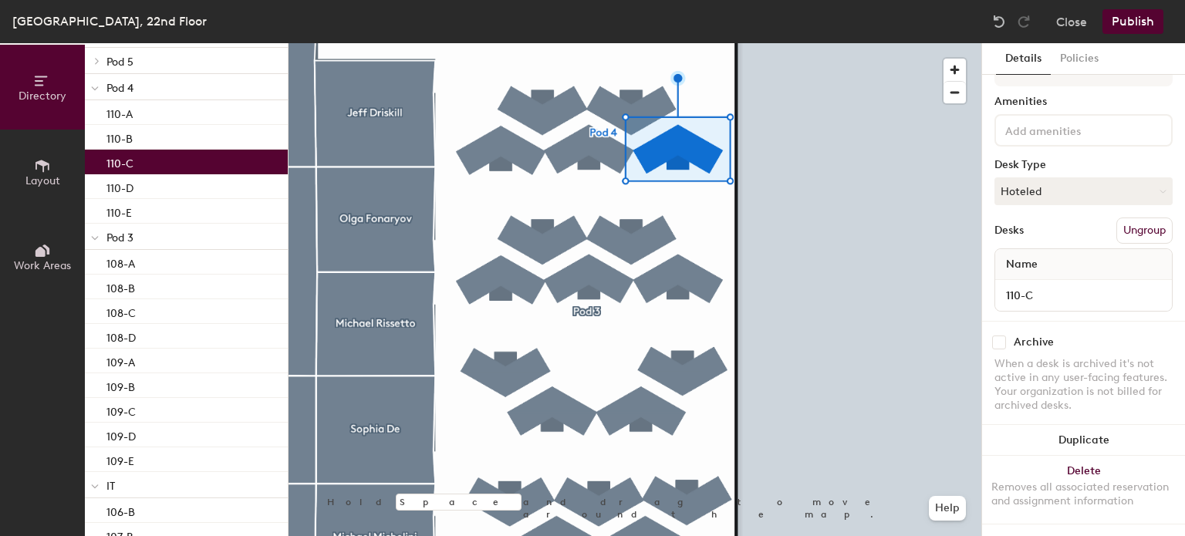
click at [1121, 22] on button "Publish" at bounding box center [1133, 21] width 61 height 25
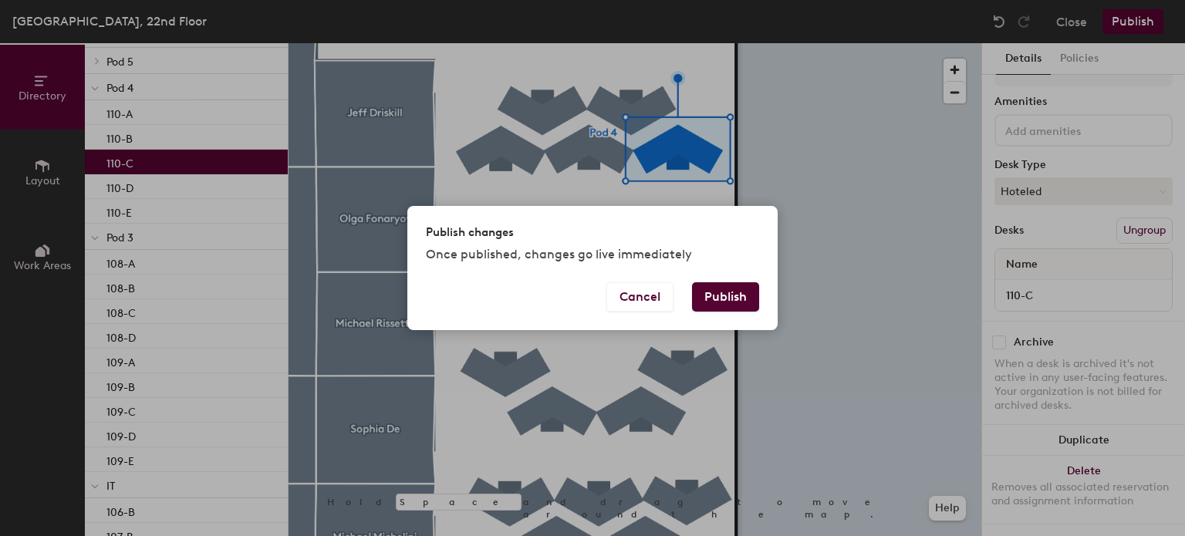
click at [728, 305] on button "Publish" at bounding box center [725, 296] width 67 height 29
